Goal: Browse casually

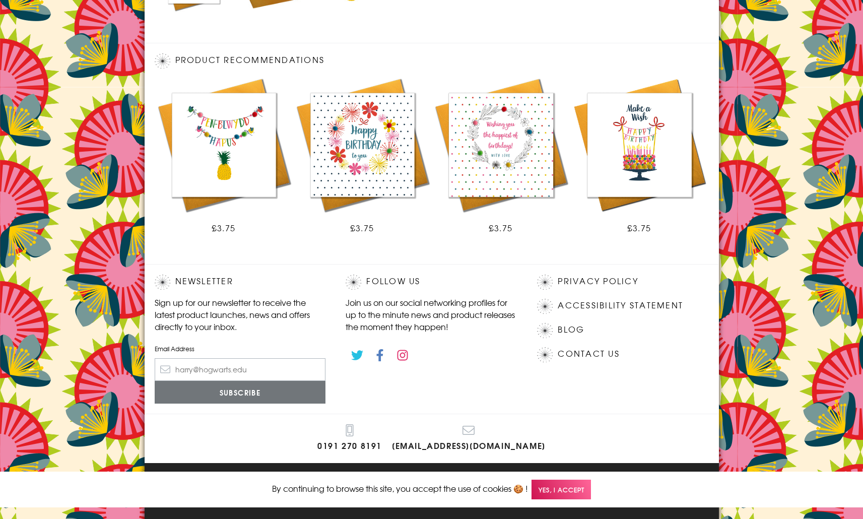
scroll to position [521, 0]
